Goal: Navigation & Orientation: Find specific page/section

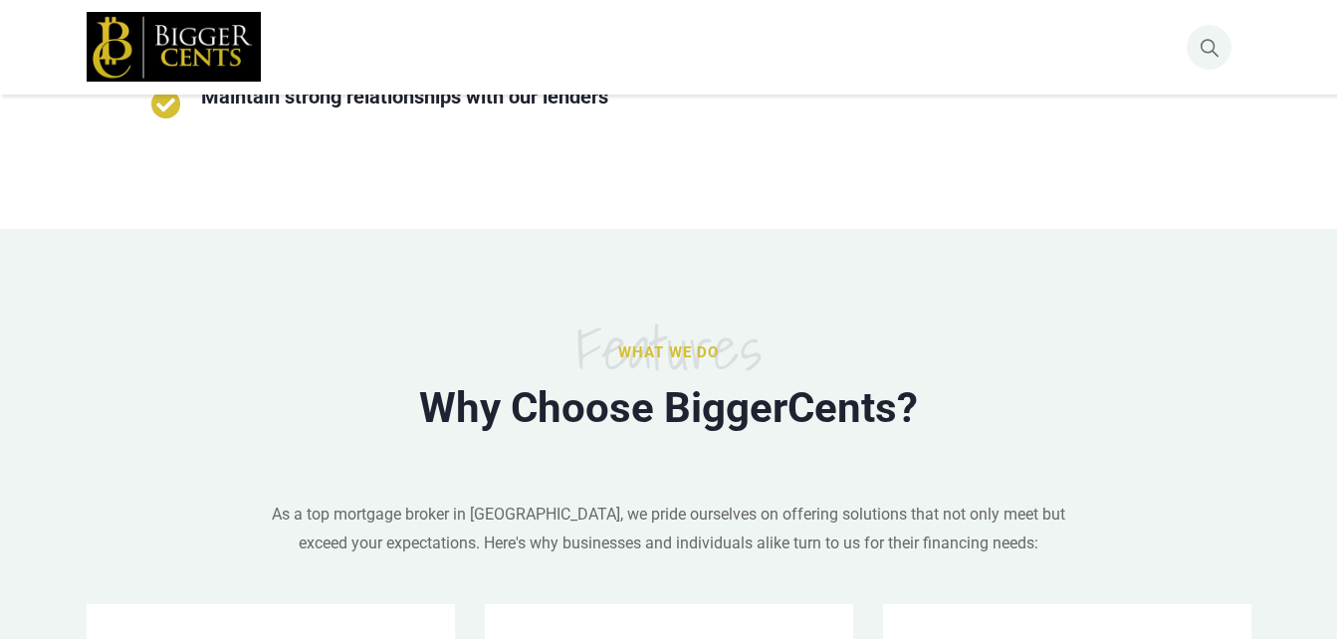
scroll to position [498, 0]
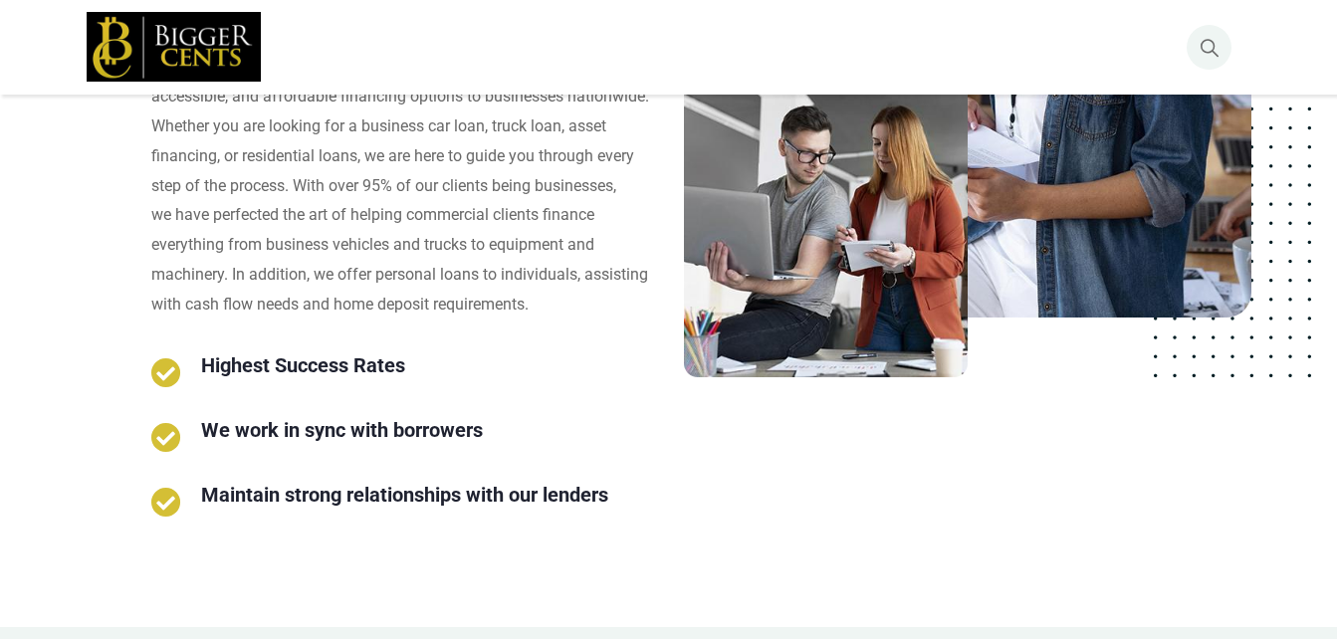
click at [192, 48] on img at bounding box center [174, 47] width 174 height 70
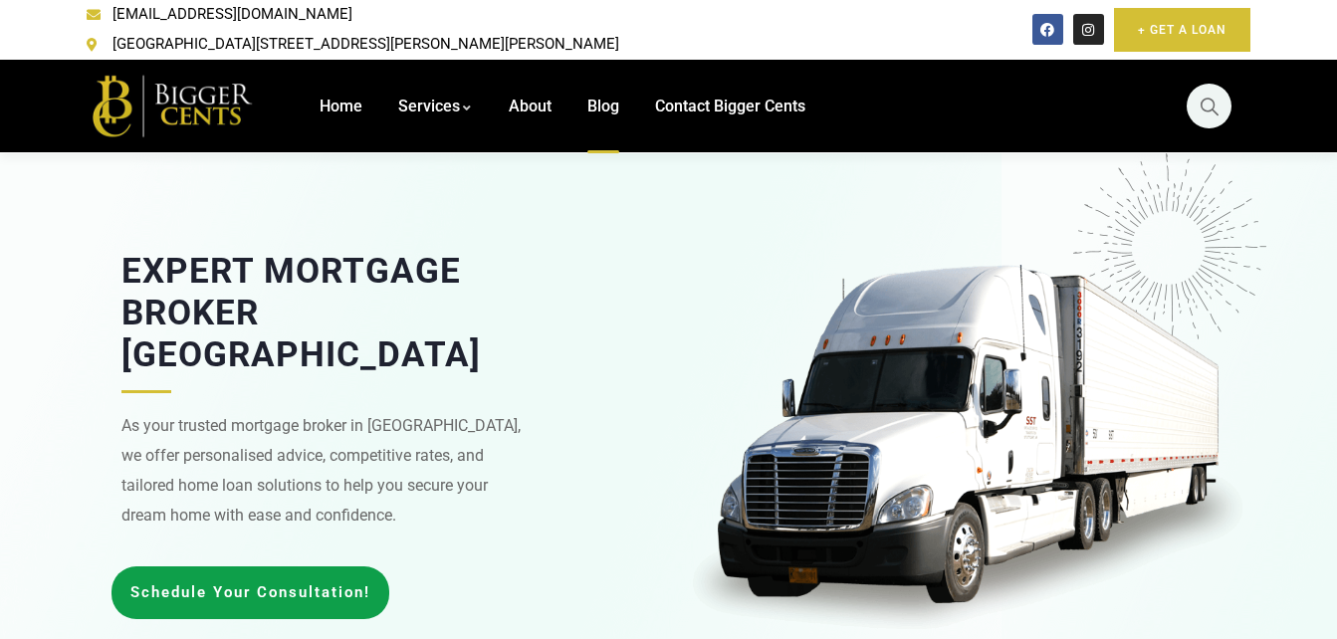
click at [600, 97] on span "Blog" at bounding box center [603, 106] width 32 height 19
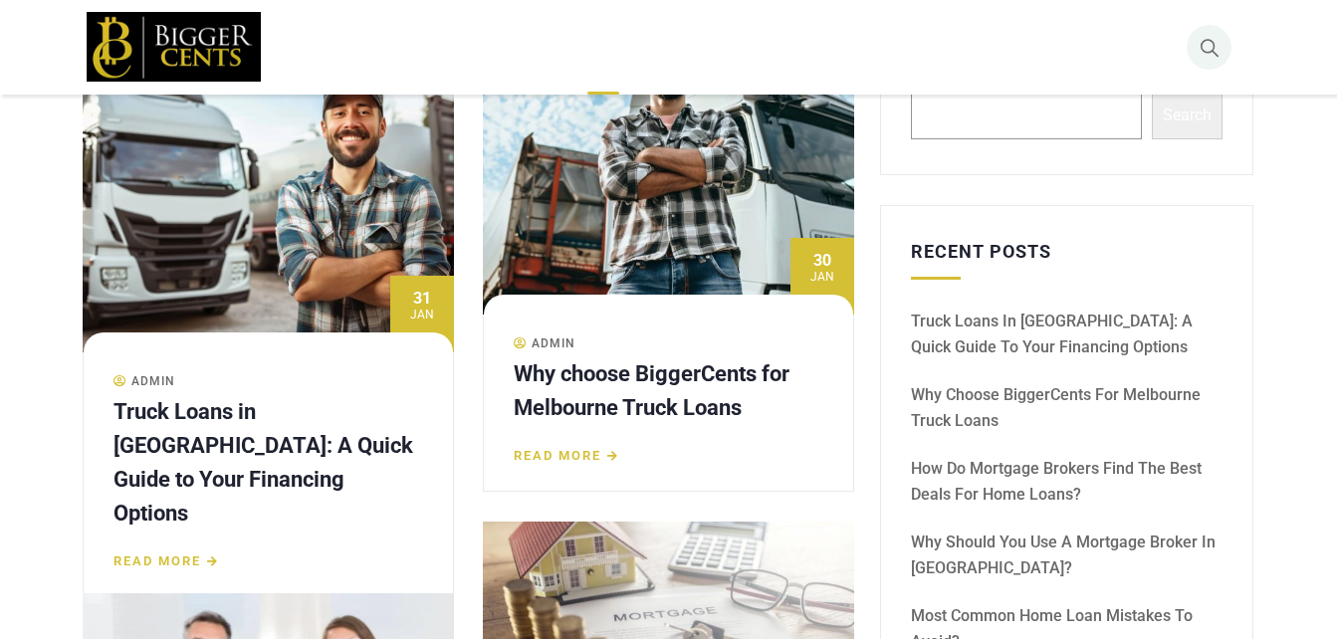
scroll to position [597, 0]
